Goal: Communication & Community: Answer question/provide support

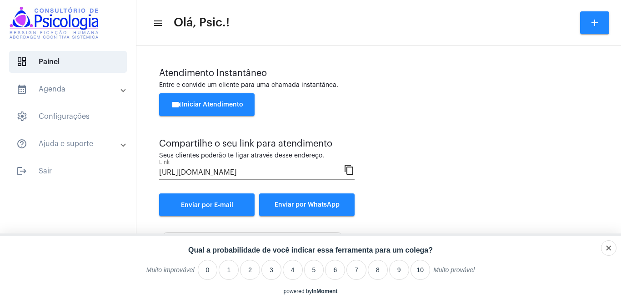
scroll to position [41, 0]
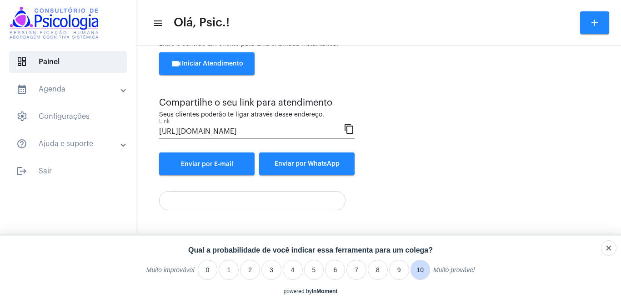
click at [419, 270] on li "10" at bounding box center [421, 270] width 20 height 20
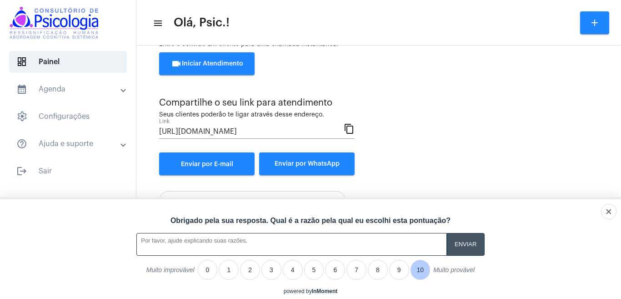
click at [466, 242] on input "A feedback form has popped up." at bounding box center [466, 244] width 38 height 22
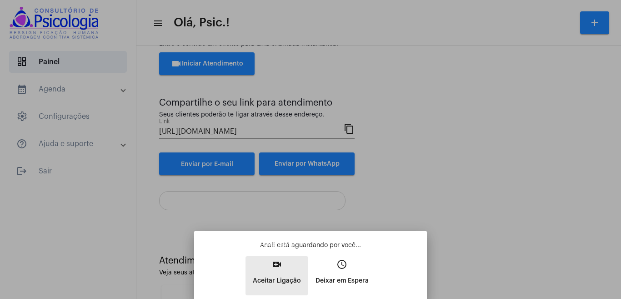
click at [275, 273] on p "Aceitar Ligação" at bounding box center [277, 280] width 48 height 16
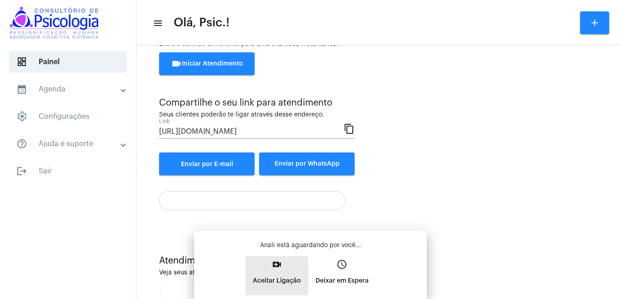
click at [275, 273] on span "video_call Aceitar Ligação" at bounding box center [277, 275] width 48 height 28
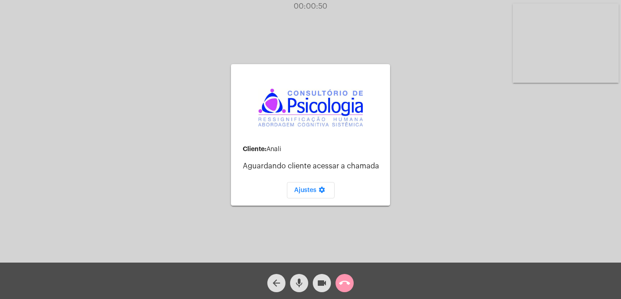
click at [342, 283] on mat-icon "call_end" at bounding box center [344, 282] width 11 height 11
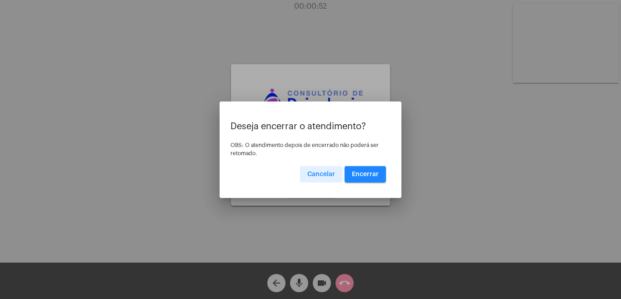
click at [364, 171] on span "Encerrar" at bounding box center [365, 174] width 27 height 6
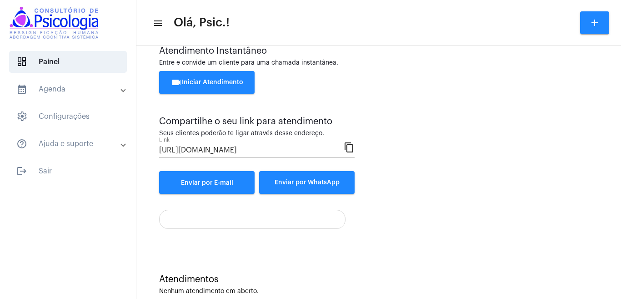
scroll to position [41, 0]
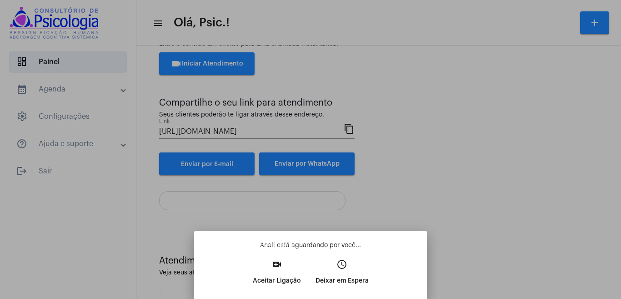
click at [274, 272] on button "video_call Aceitar Ligação" at bounding box center [277, 275] width 63 height 39
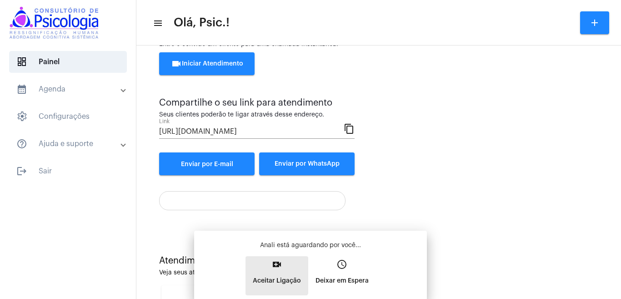
click at [274, 272] on button "video_call Aceitar Ligação" at bounding box center [277, 275] width 63 height 39
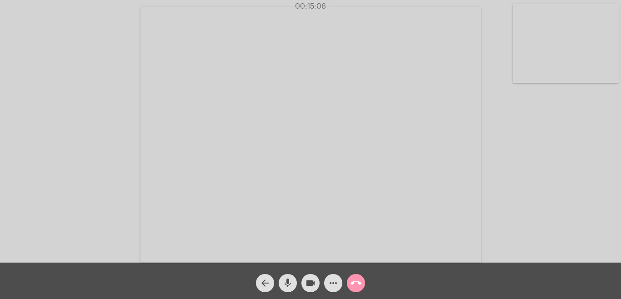
click at [331, 280] on mat-icon "more_horiz" at bounding box center [333, 282] width 11 height 11
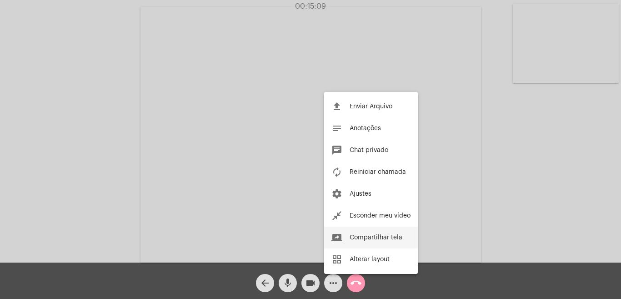
click at [357, 233] on button "screen_share Compartilhar tela" at bounding box center [371, 237] width 94 height 22
